Goal: Navigation & Orientation: Find specific page/section

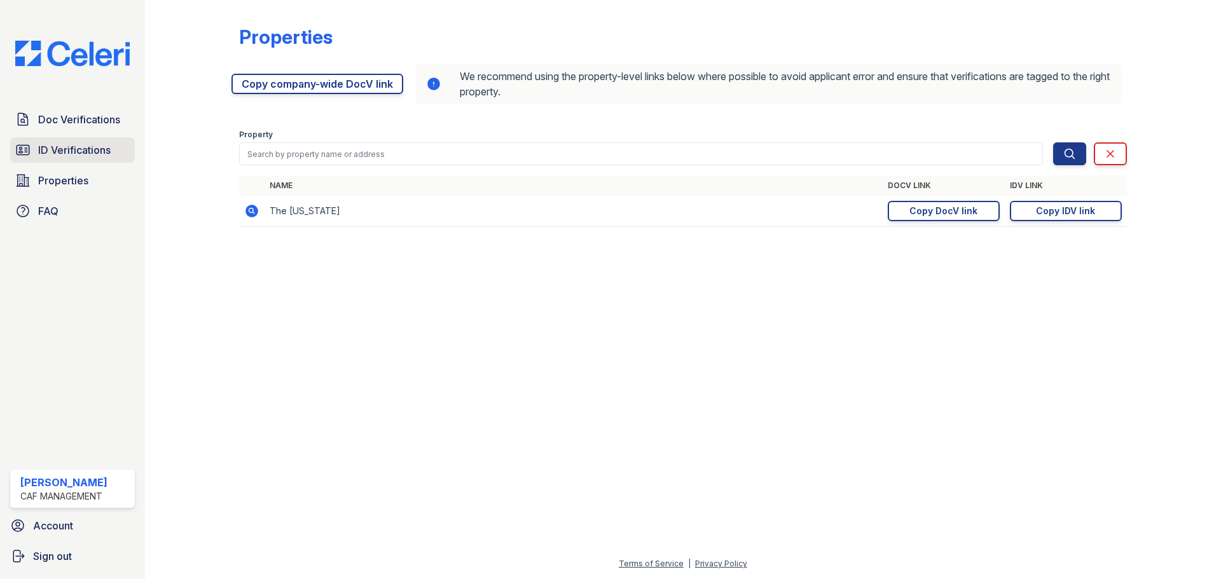
click at [84, 155] on span "ID Verifications" at bounding box center [74, 149] width 72 height 15
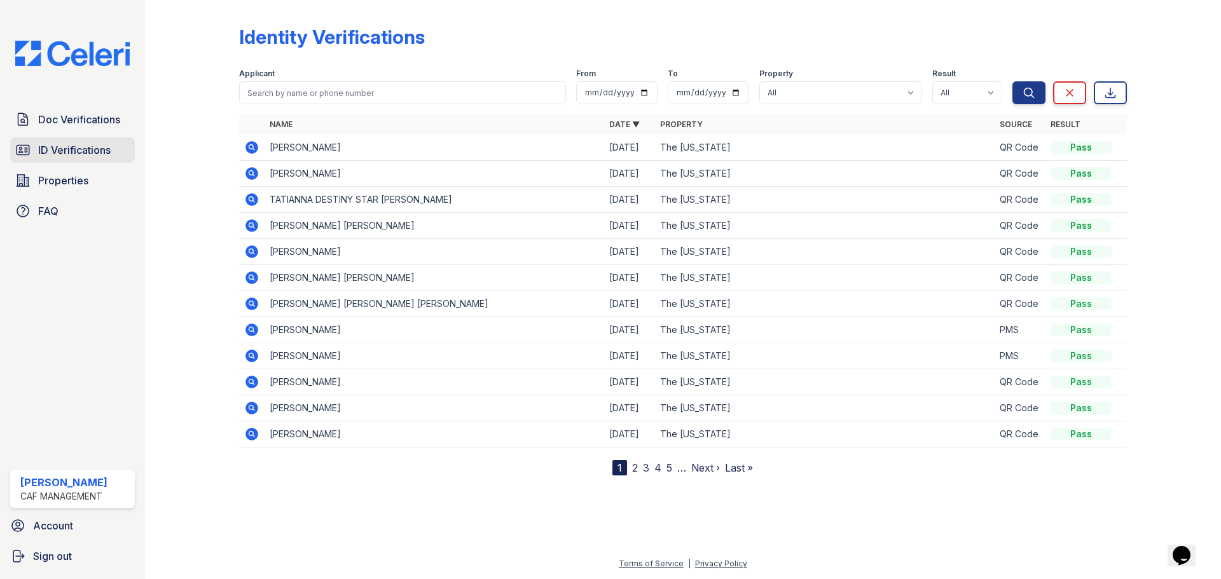
click at [95, 149] on span "ID Verifications" at bounding box center [74, 149] width 72 height 15
